Goal: Check status

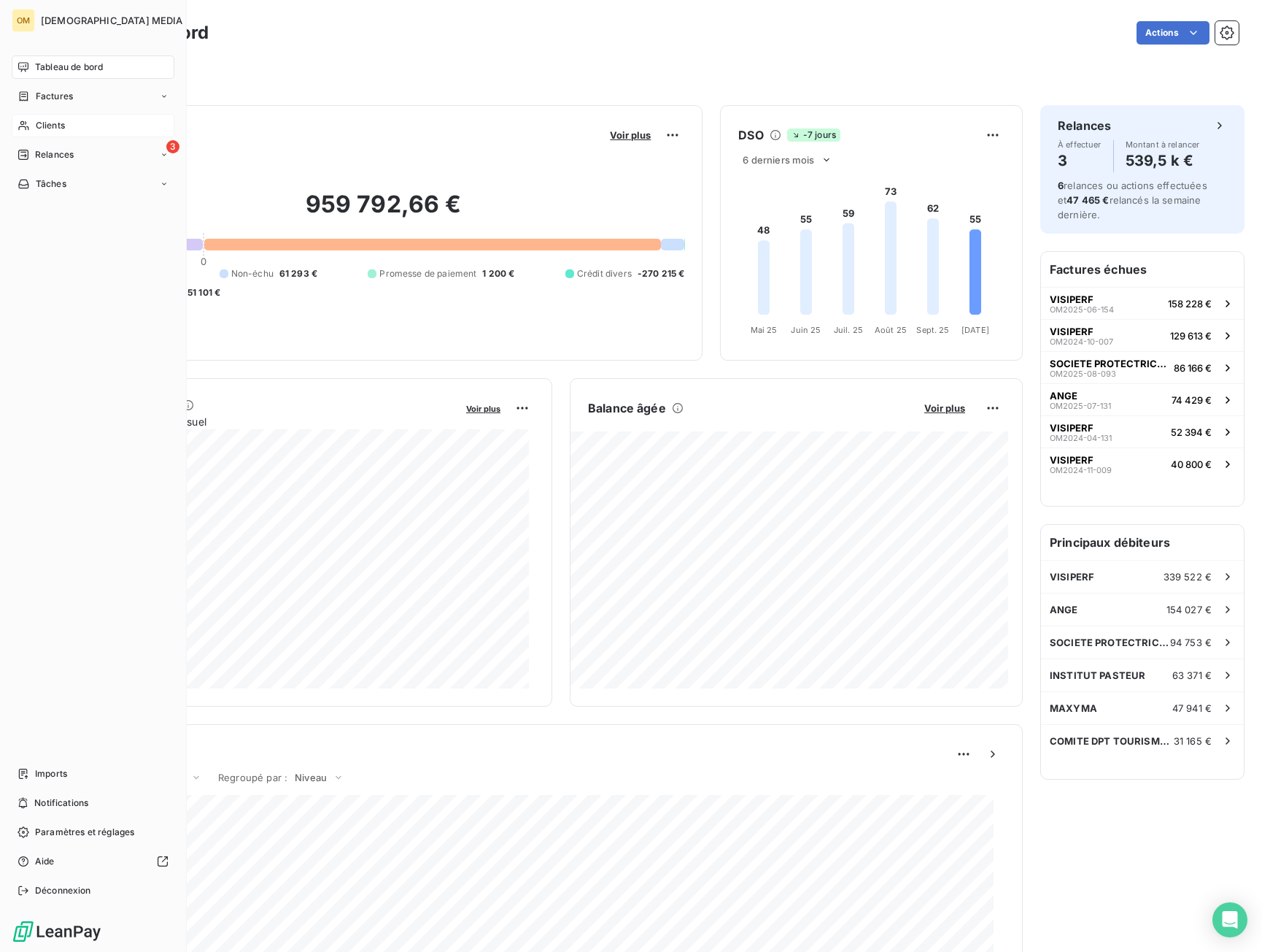
click at [38, 123] on span "Clients" at bounding box center [50, 125] width 29 height 13
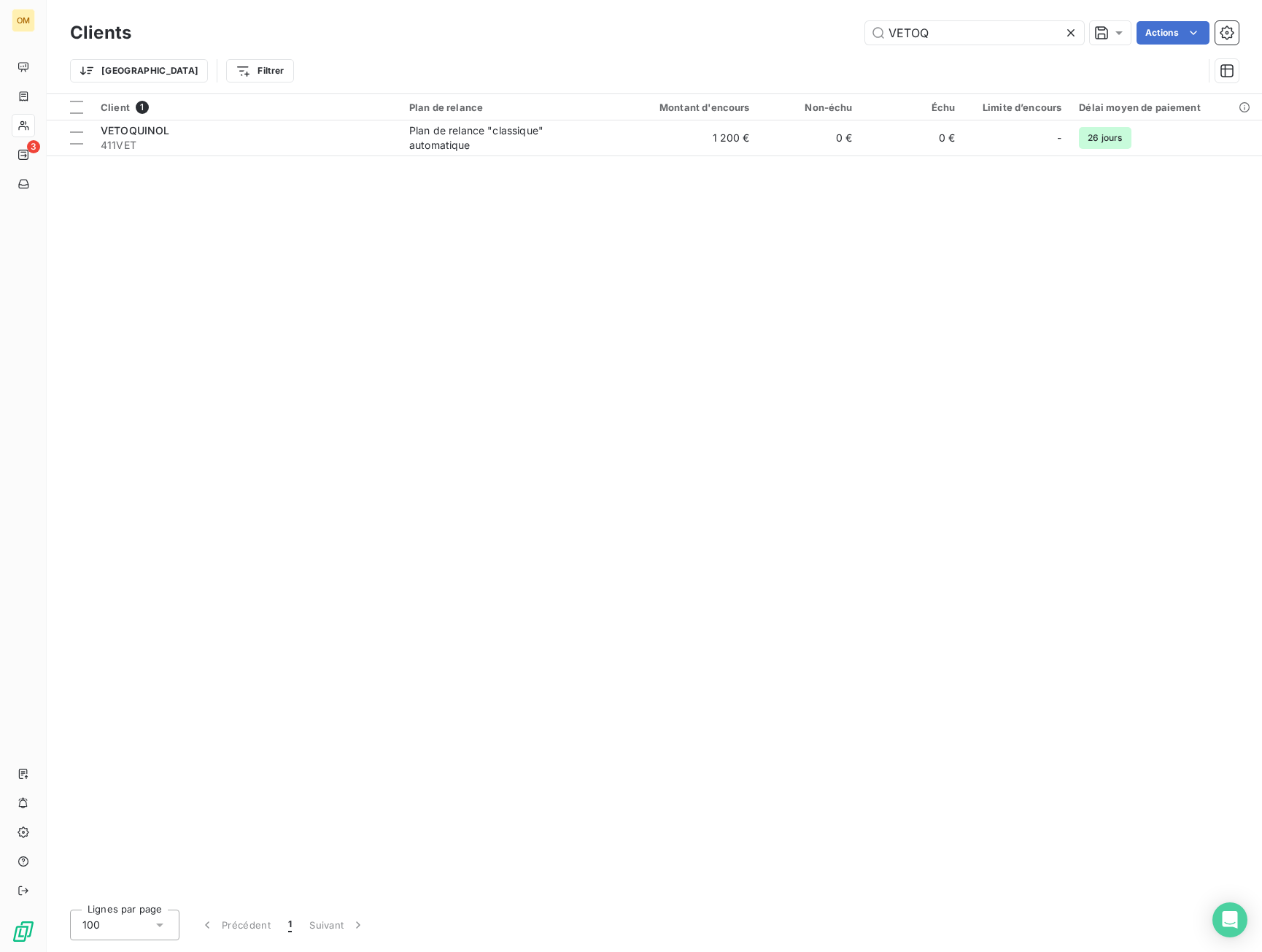
drag, startPoint x: 957, startPoint y: 25, endPoint x: 700, endPoint y: 42, distance: 257.6
click at [702, 53] on div "Clients VETOQ Actions Trier Filtrer" at bounding box center [654, 55] width 1169 height 76
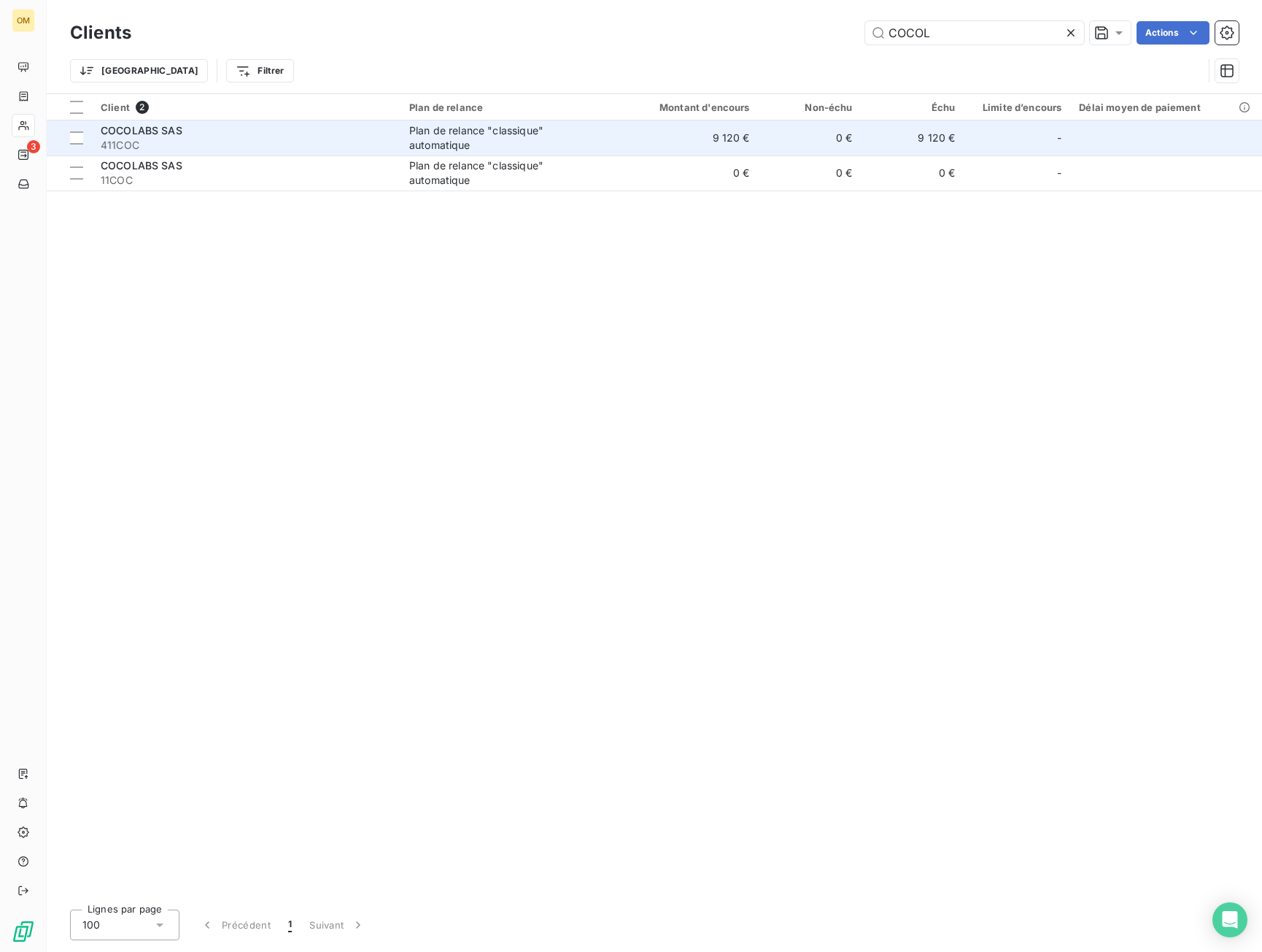
type input "COCOL"
click at [425, 142] on div "Plan de relance "classique" automatique" at bounding box center [501, 138] width 182 height 29
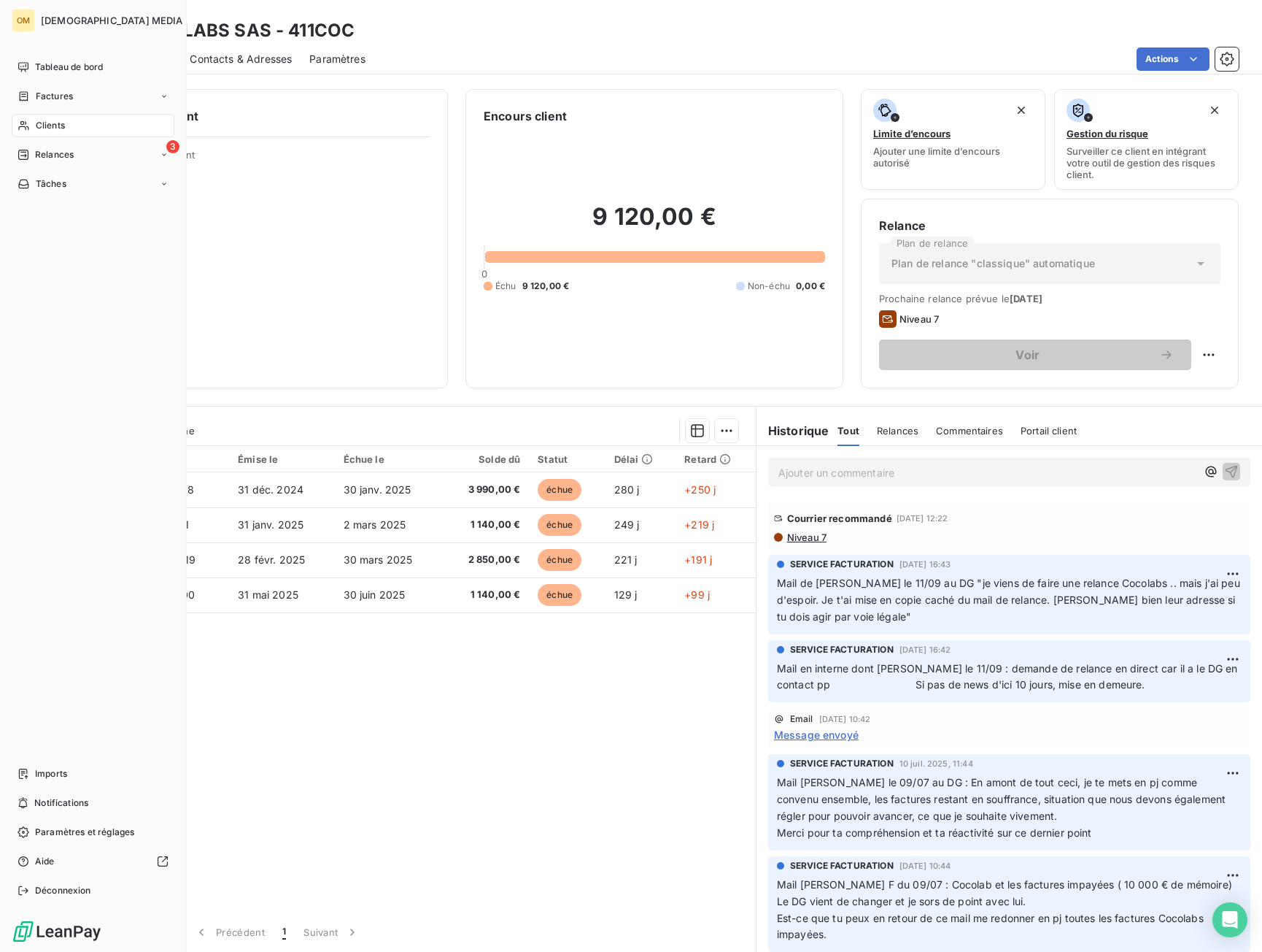
click at [67, 131] on div "Clients" at bounding box center [93, 125] width 163 height 23
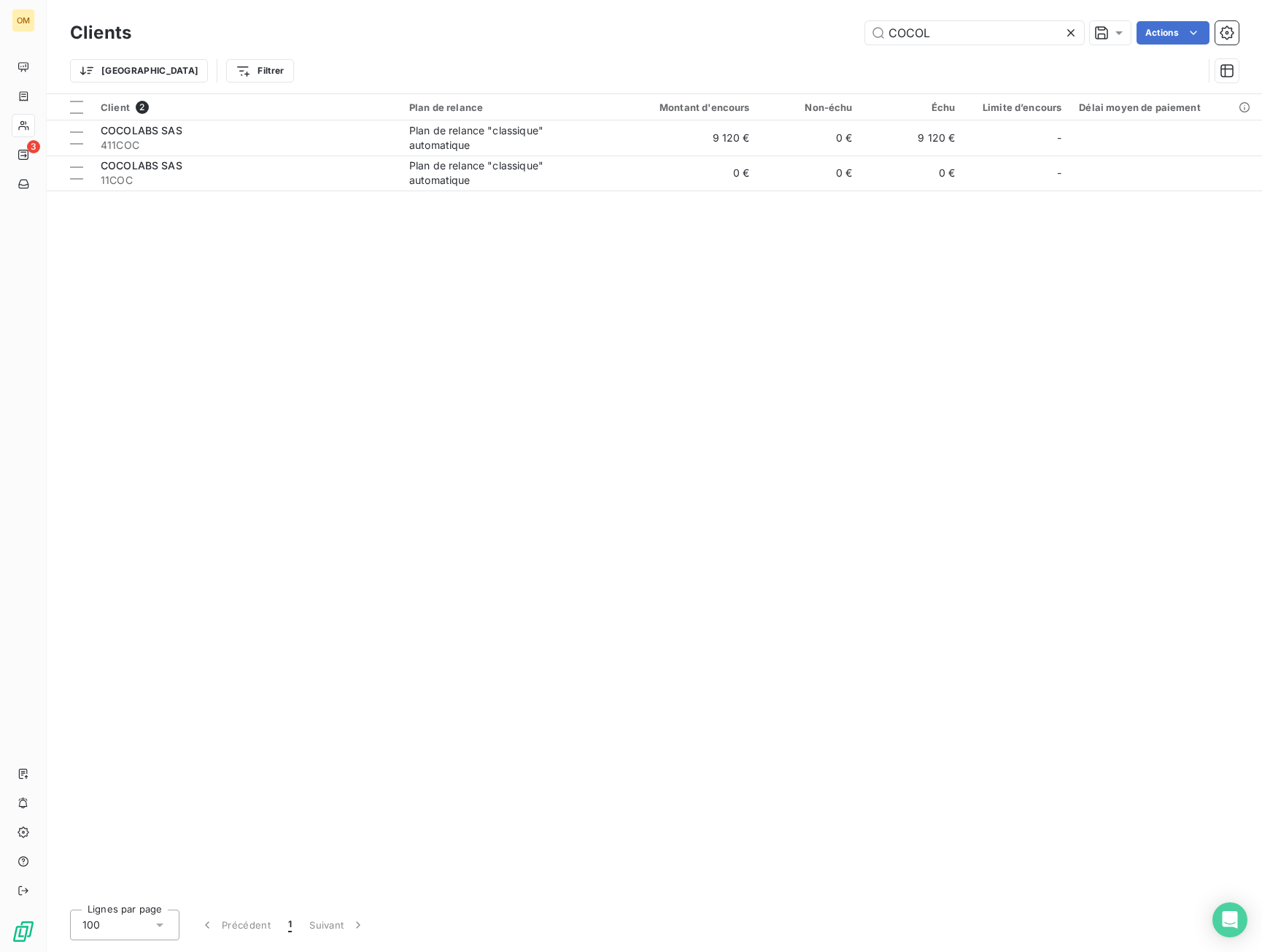
drag, startPoint x: 950, startPoint y: 41, endPoint x: 416, endPoint y: 50, distance: 534.1
click at [435, 63] on div "Clients COCOL Actions Trier Filtrer" at bounding box center [654, 55] width 1169 height 76
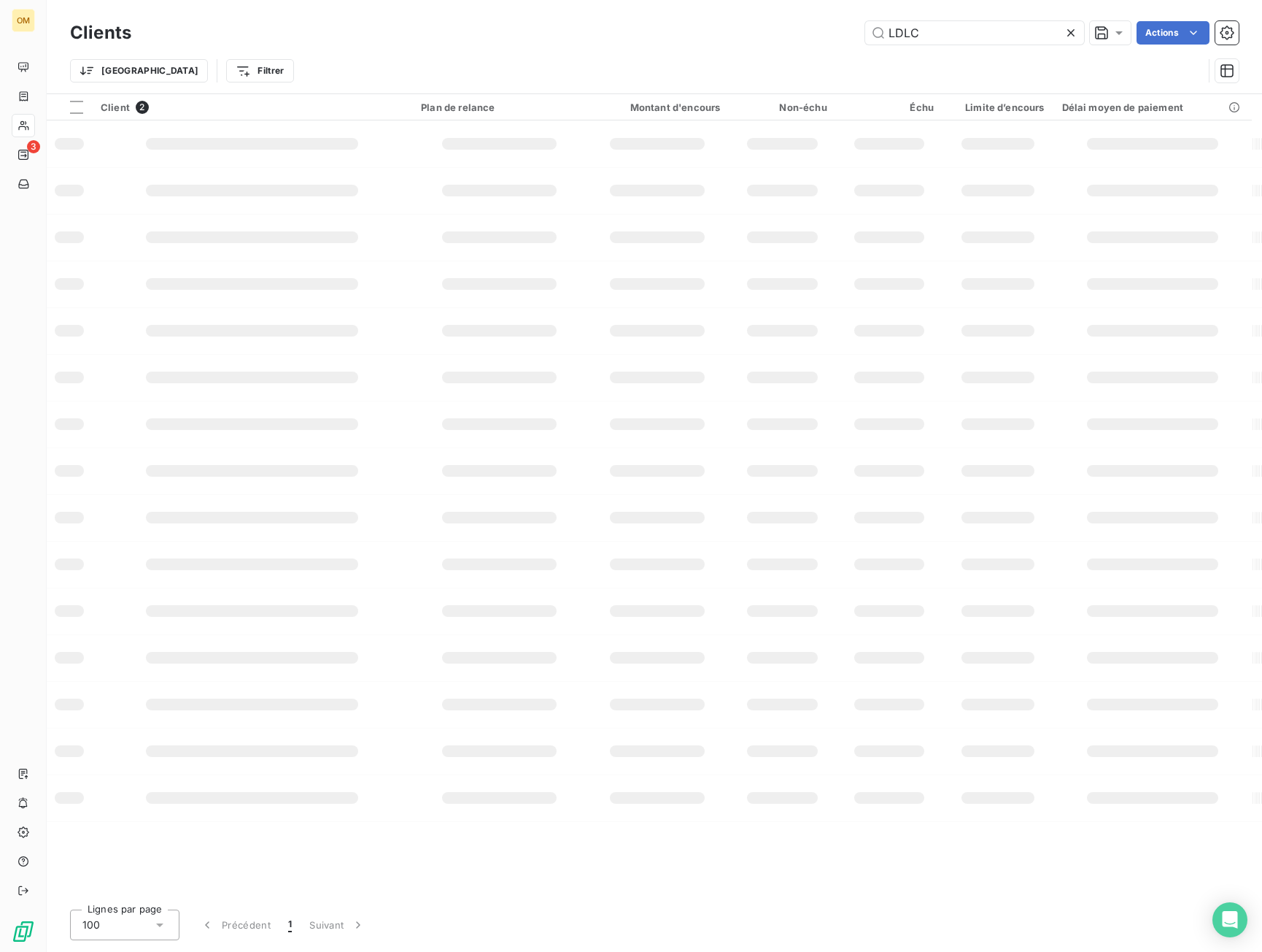
type input "LDLC"
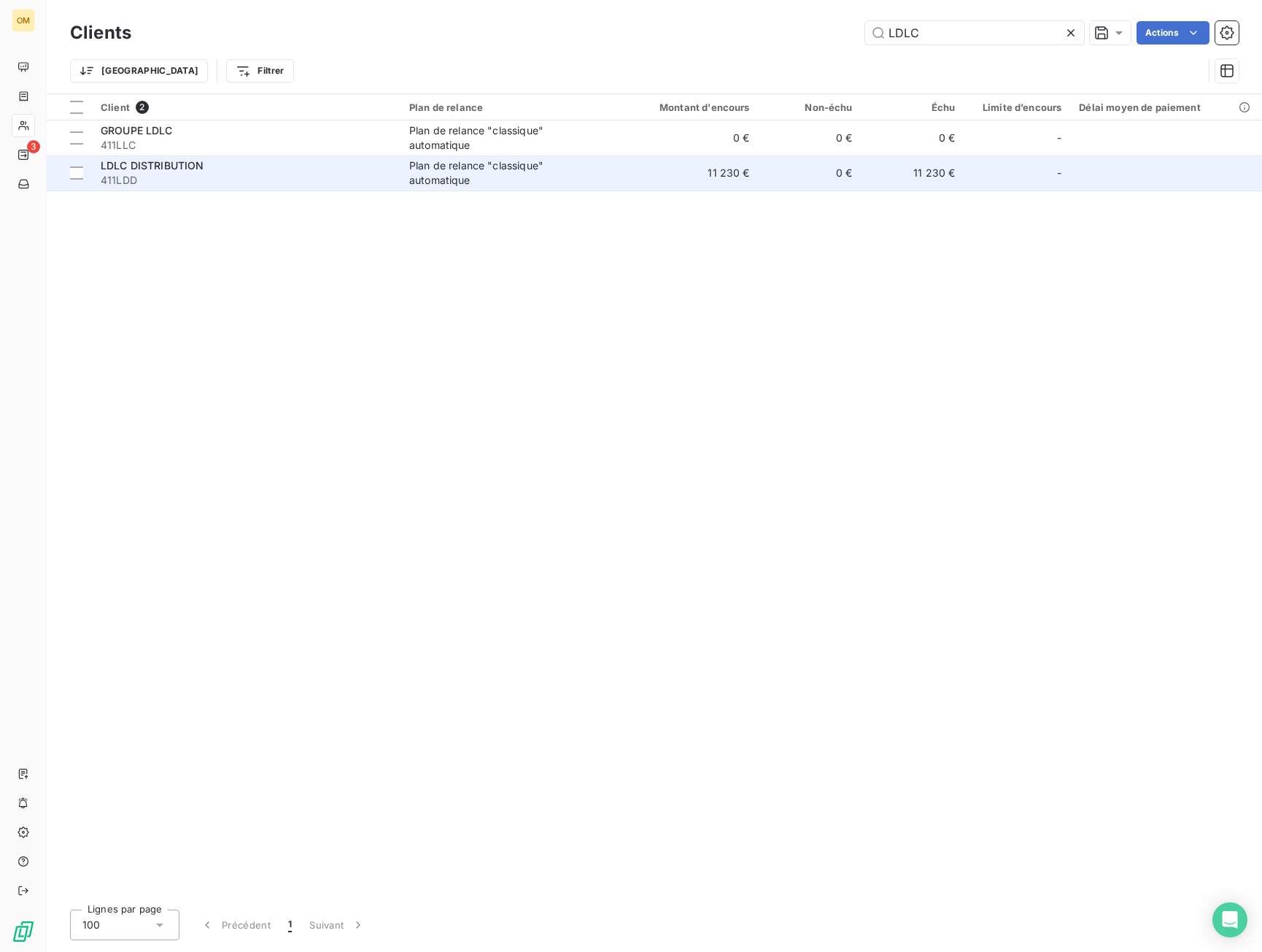
click at [407, 179] on td "Plan de relance "classique" automatique" at bounding box center [510, 173] width 221 height 35
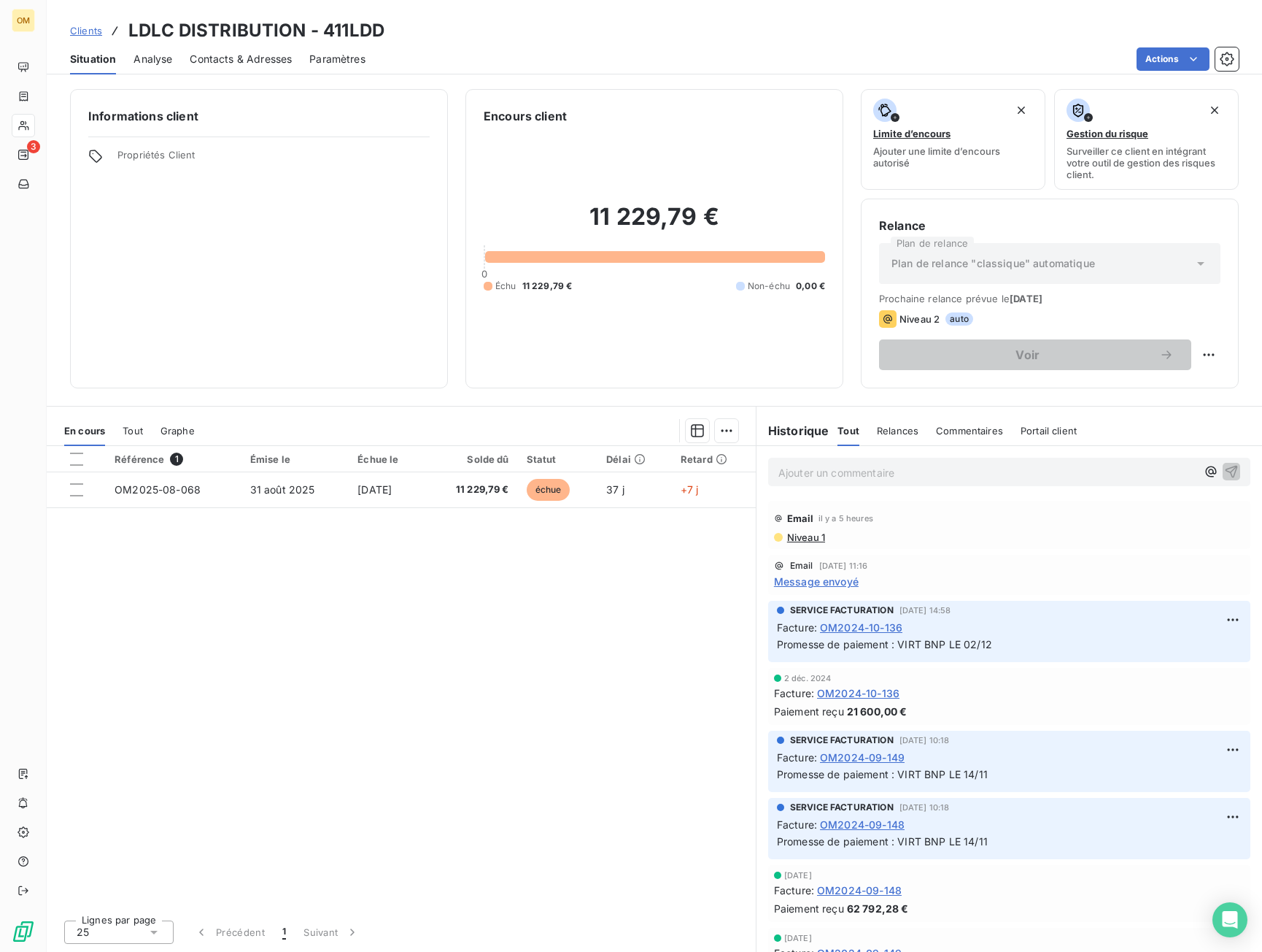
click at [205, 63] on span "Contacts & Adresses" at bounding box center [240, 59] width 102 height 14
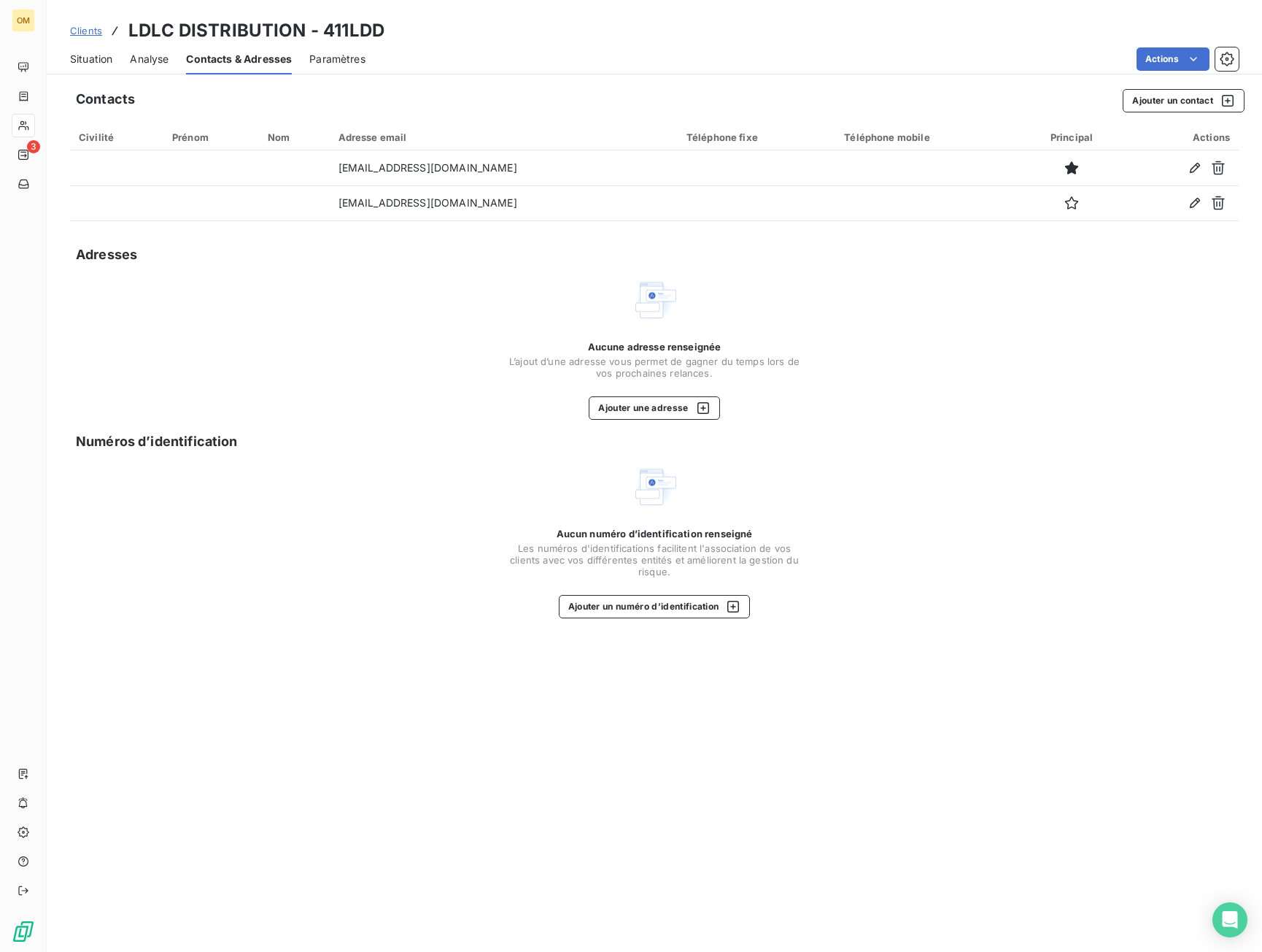
click at [93, 64] on span "Situation" at bounding box center [90, 59] width 42 height 14
